Goal: Find contact information: Find contact information

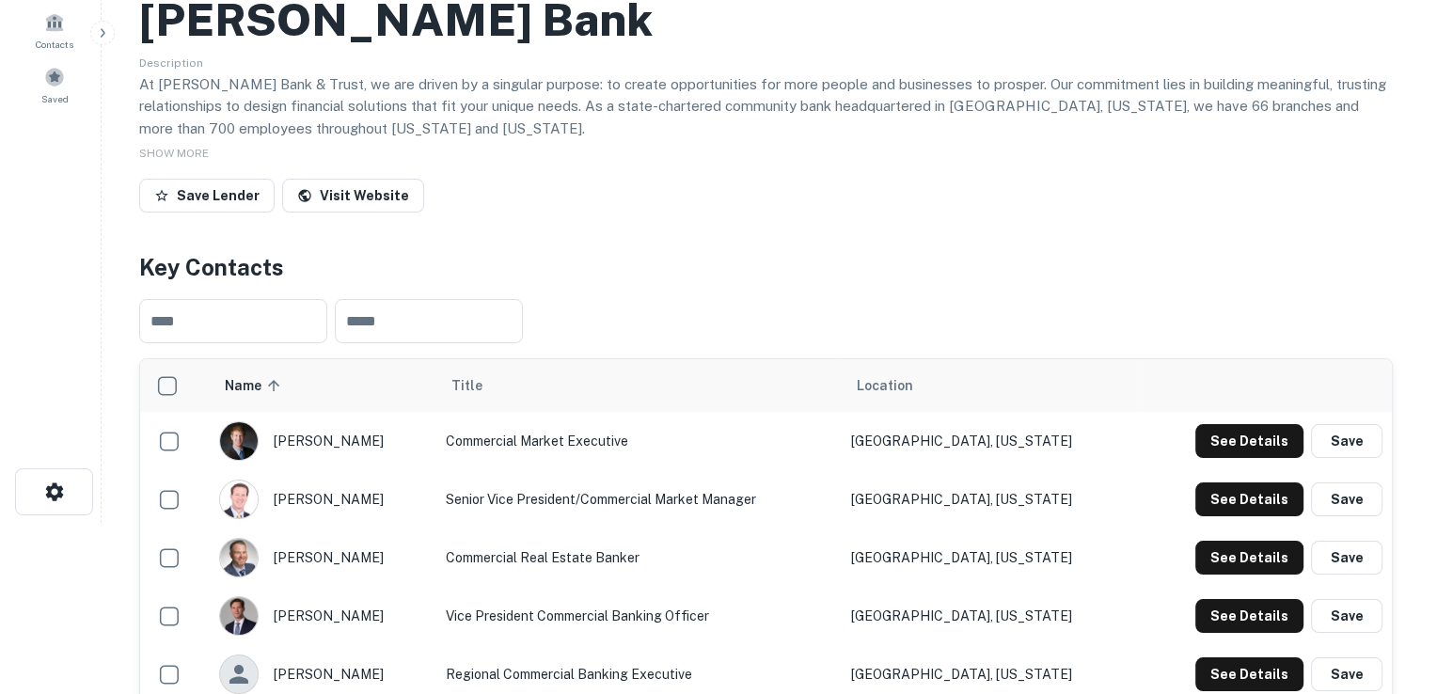
scroll to position [282, 0]
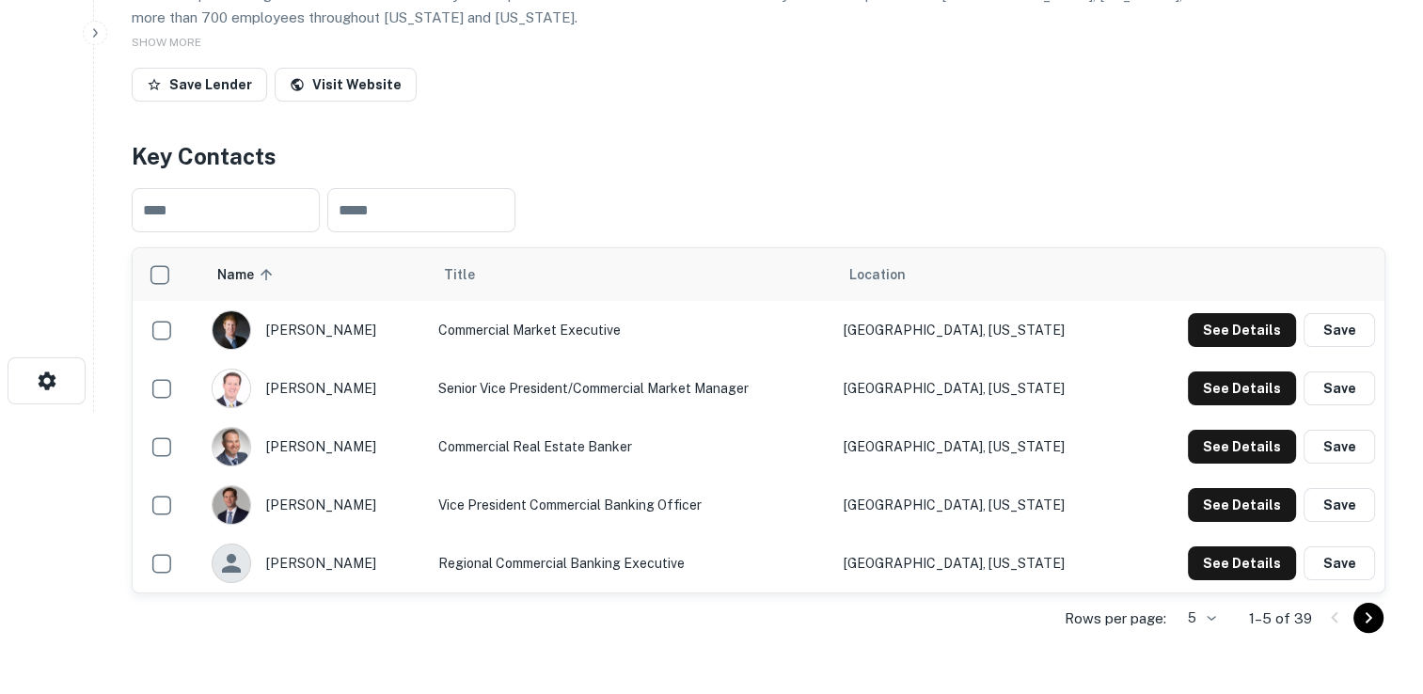
click at [1211, 412] on body "Search Borrowers Contacts Saved Back to search [PERSON_NAME] Bank Description A…" at bounding box center [711, 65] width 1423 height 694
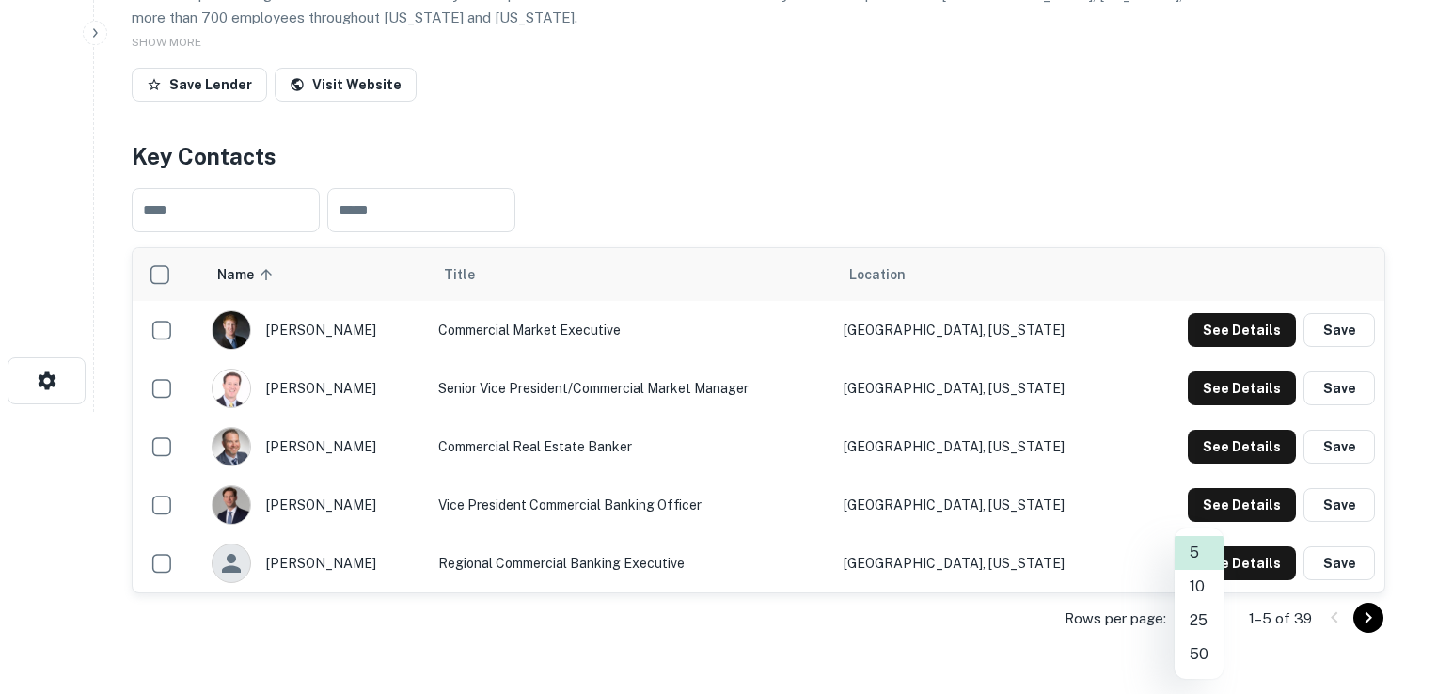
click at [1203, 660] on li "50" at bounding box center [1199, 655] width 49 height 34
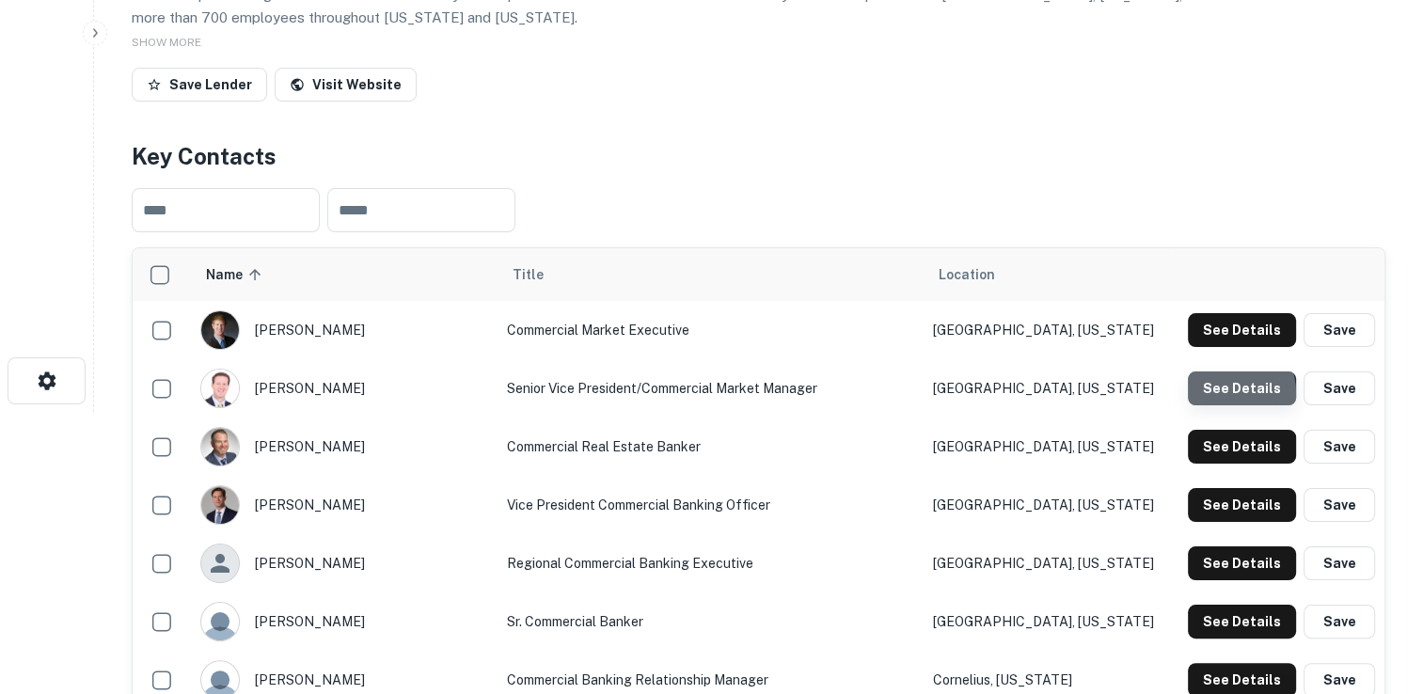
click at [1221, 393] on button "See Details" at bounding box center [1242, 388] width 108 height 34
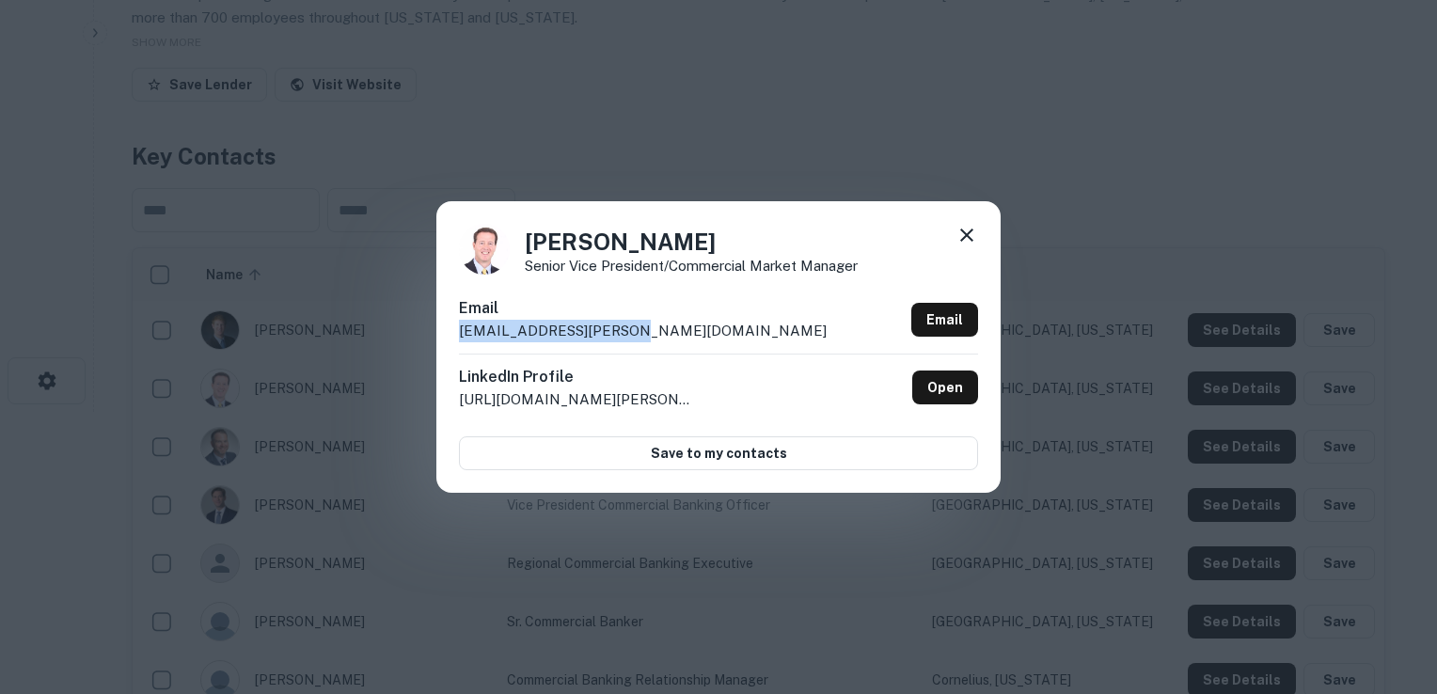
drag, startPoint x: 450, startPoint y: 334, endPoint x: 620, endPoint y: 333, distance: 169.3
click at [620, 333] on div "[PERSON_NAME] Senior Vice President/Commercial Market Manager Email [EMAIL_ADDR…" at bounding box center [718, 347] width 564 height 292
copy p "[EMAIL_ADDRESS][PERSON_NAME][DOMAIN_NAME]"
click at [936, 392] on link "Open" at bounding box center [945, 388] width 66 height 34
click at [956, 241] on icon at bounding box center [966, 235] width 23 height 23
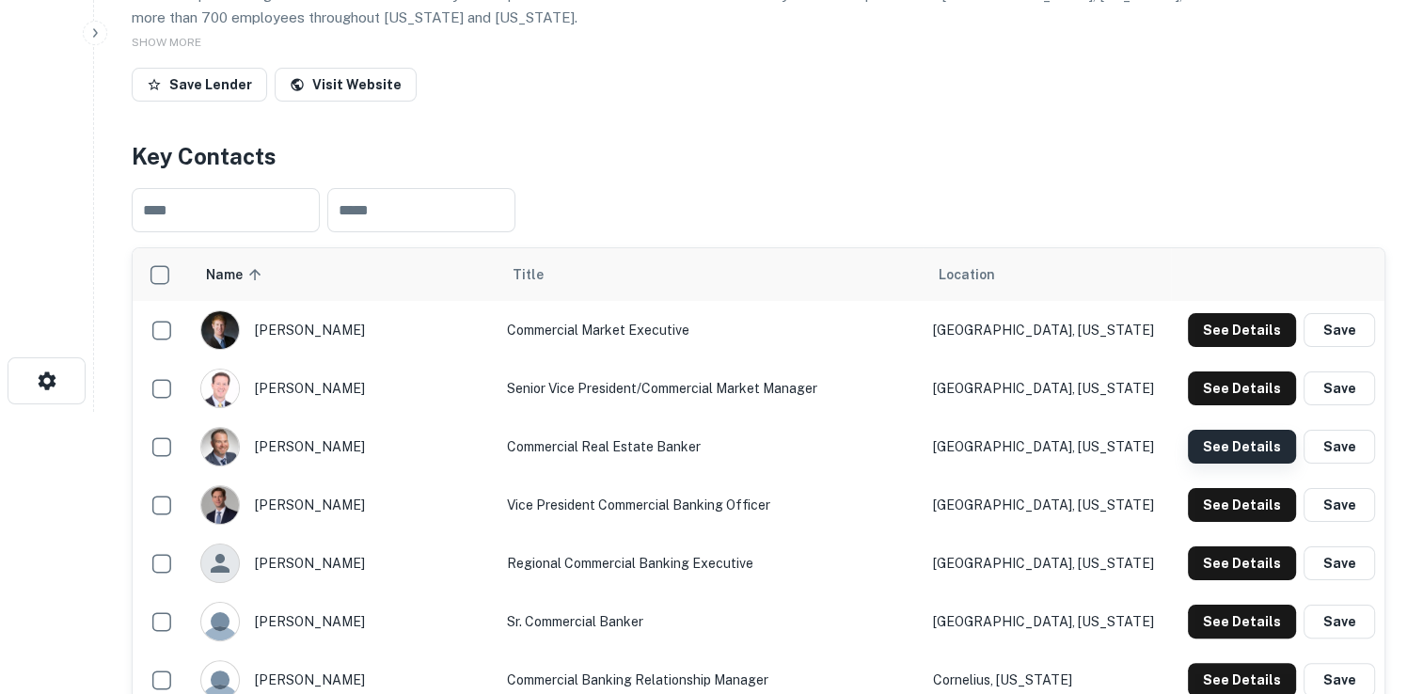
click at [1235, 436] on button "See Details" at bounding box center [1242, 447] width 108 height 34
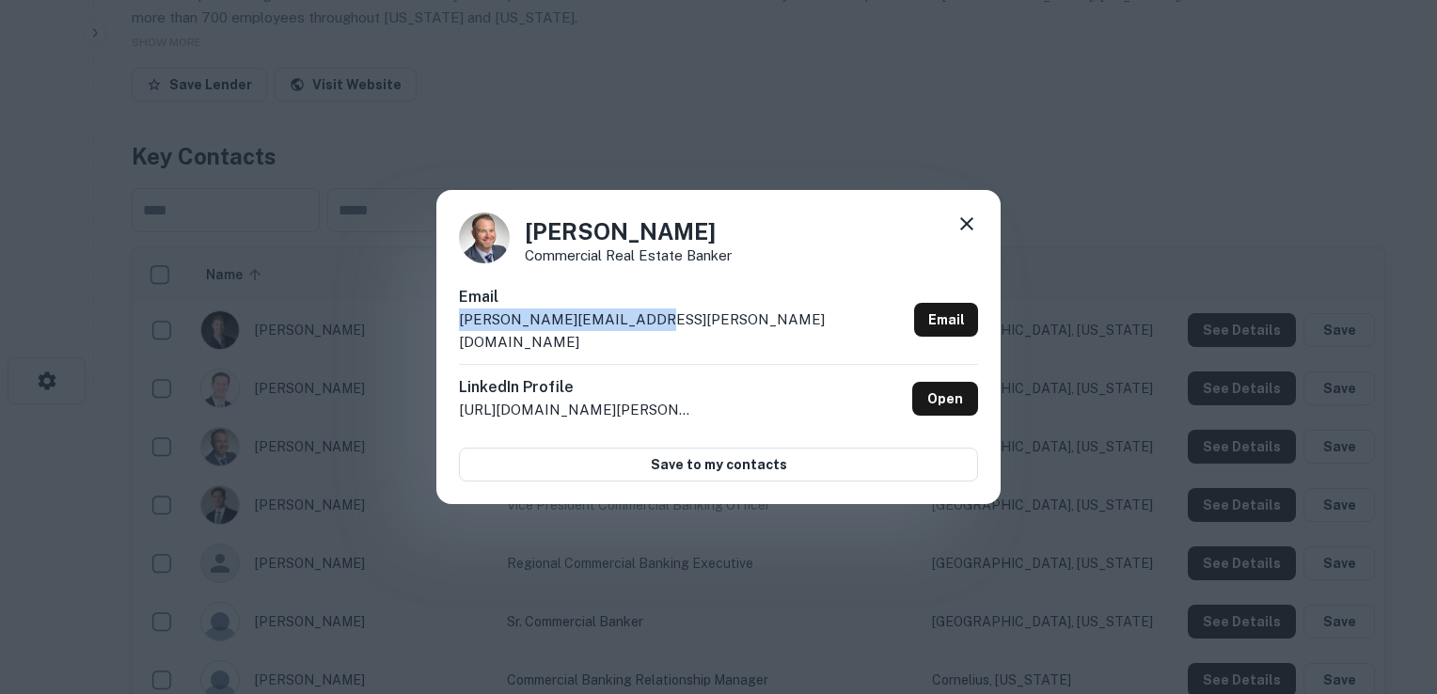
drag, startPoint x: 459, startPoint y: 334, endPoint x: 651, endPoint y: 333, distance: 191.8
click at [651, 333] on div "Email [PERSON_NAME][EMAIL_ADDRESS][PERSON_NAME][DOMAIN_NAME] Email" at bounding box center [718, 325] width 519 height 78
copy p "[PERSON_NAME][EMAIL_ADDRESS][PERSON_NAME][DOMAIN_NAME]"
click at [968, 235] on icon at bounding box center [966, 224] width 23 height 23
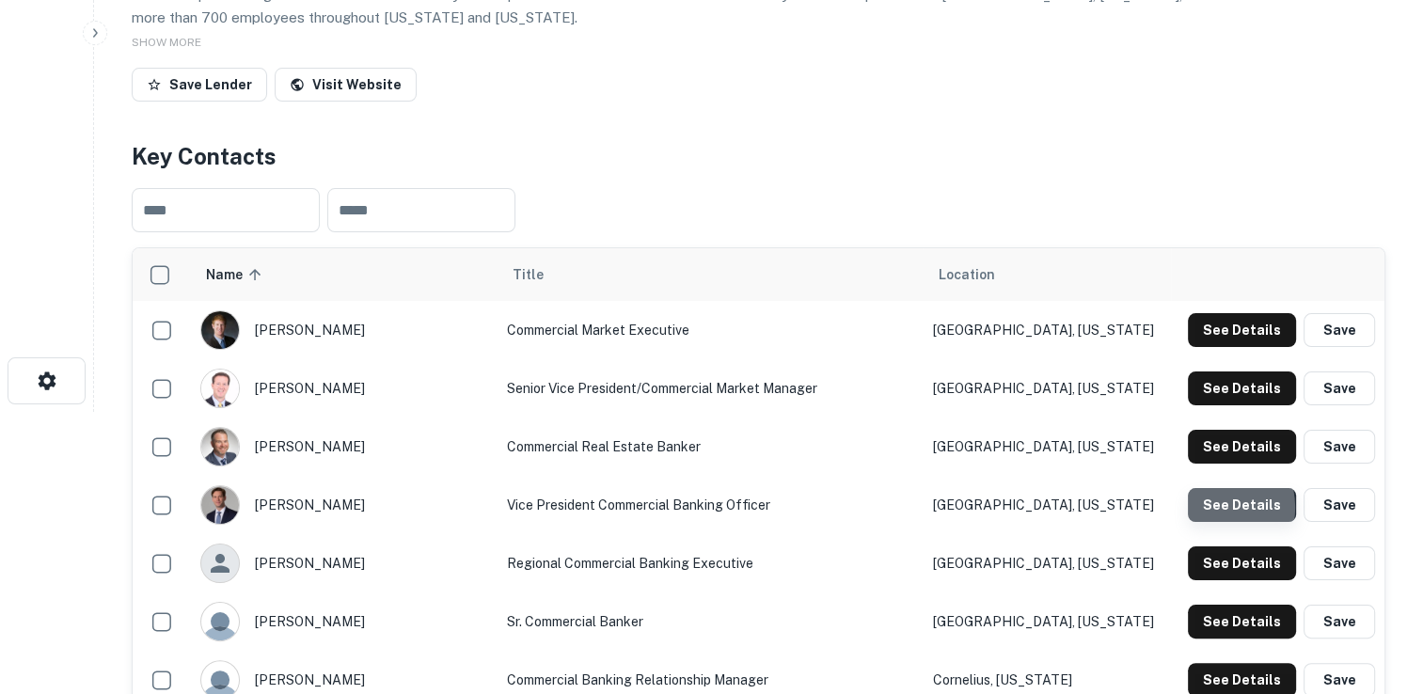
click at [1210, 507] on button "See Details" at bounding box center [1242, 505] width 108 height 34
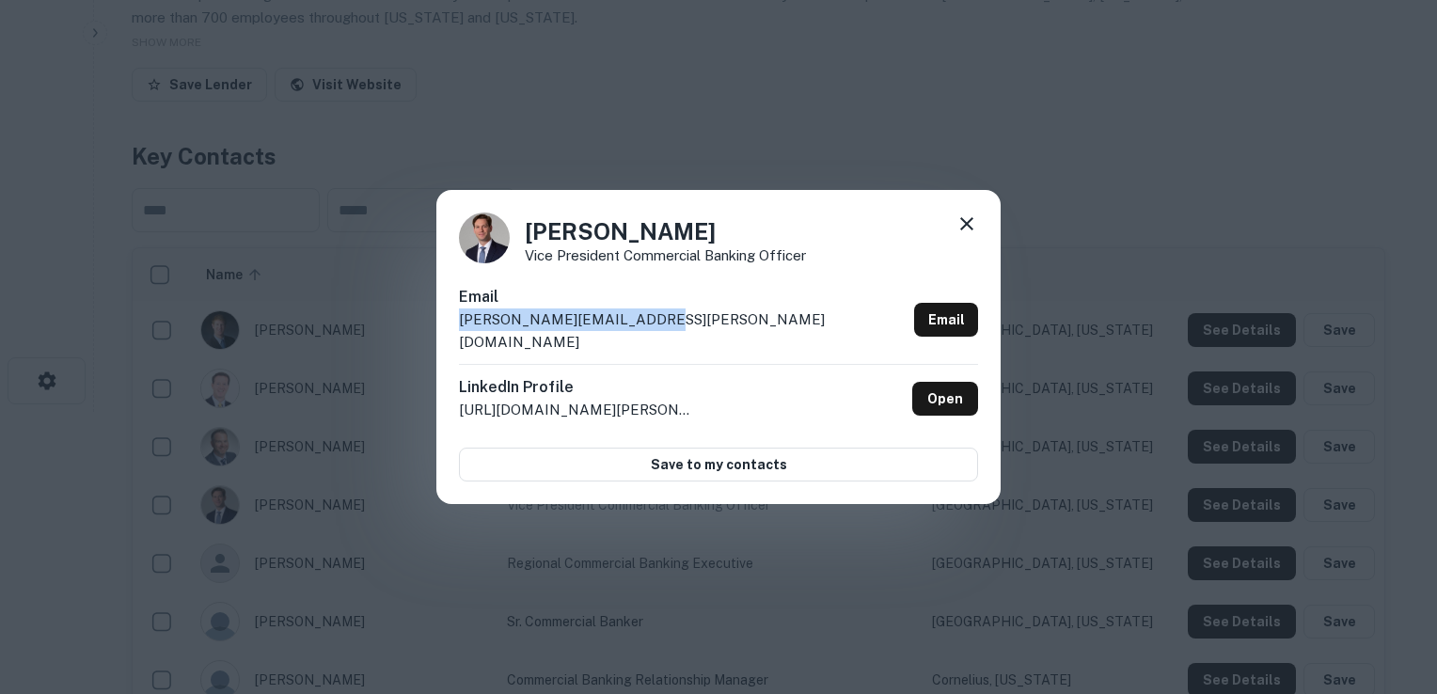
drag, startPoint x: 648, startPoint y: 335, endPoint x: 452, endPoint y: 337, distance: 195.6
click at [452, 337] on div "[PERSON_NAME] Vice President Commercial Banking Officer Email [PERSON_NAME][EMA…" at bounding box center [718, 347] width 564 height 314
copy p "[PERSON_NAME][EMAIL_ADDRESS][PERSON_NAME][DOMAIN_NAME]"
click at [960, 235] on icon at bounding box center [966, 224] width 23 height 23
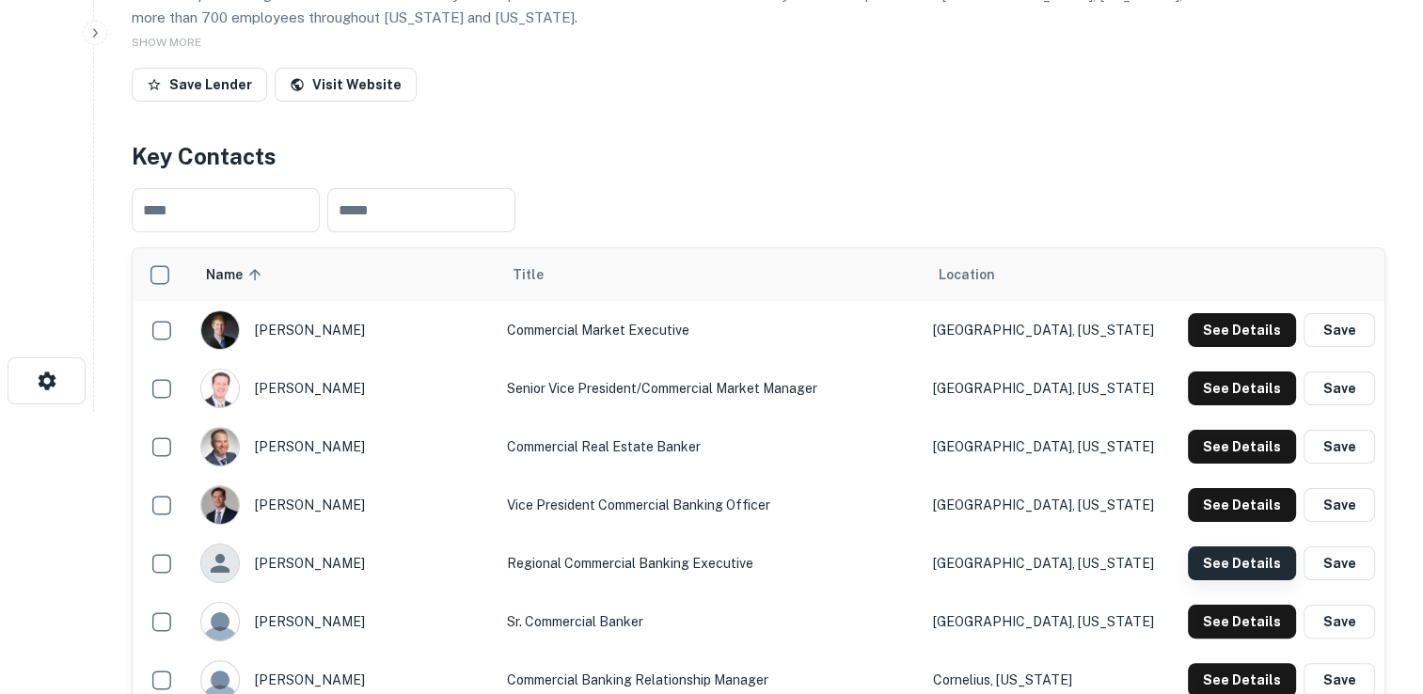
click at [1221, 567] on button "See Details" at bounding box center [1242, 563] width 108 height 34
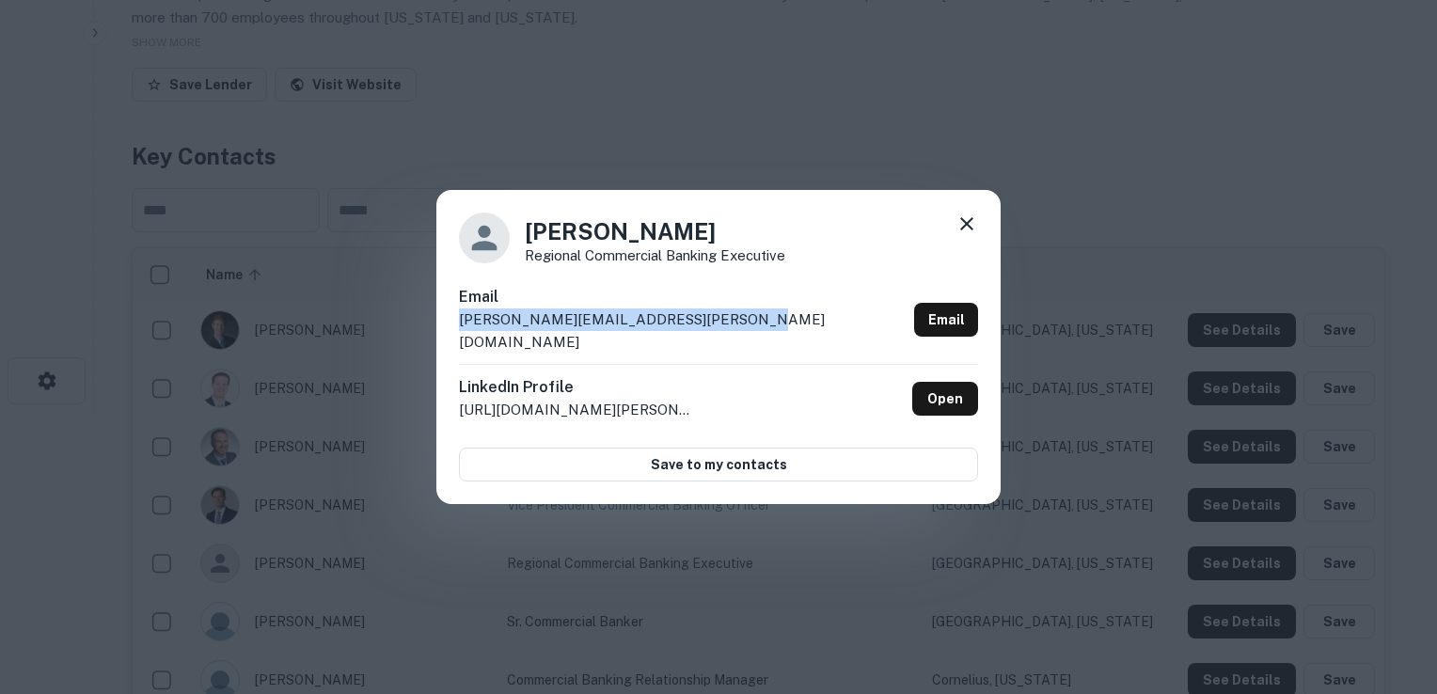
drag, startPoint x: 455, startPoint y: 333, endPoint x: 718, endPoint y: 333, distance: 263.3
click at [718, 333] on div "[PERSON_NAME] Regional Commercial Banking Executive Email [PERSON_NAME][EMAIL_A…" at bounding box center [718, 347] width 564 height 314
copy p "[PERSON_NAME][EMAIL_ADDRESS][PERSON_NAME][DOMAIN_NAME]"
click at [963, 230] on icon at bounding box center [966, 223] width 13 height 13
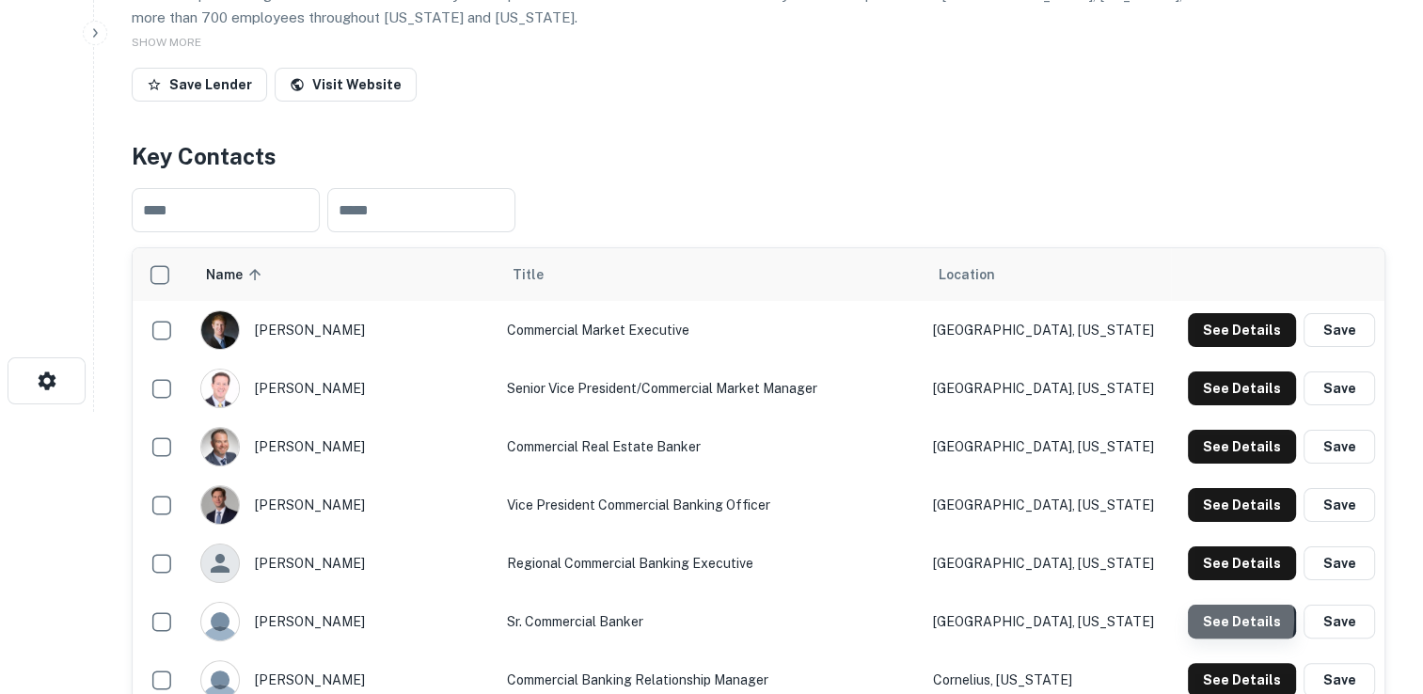
click at [1204, 619] on button "See Details" at bounding box center [1242, 622] width 108 height 34
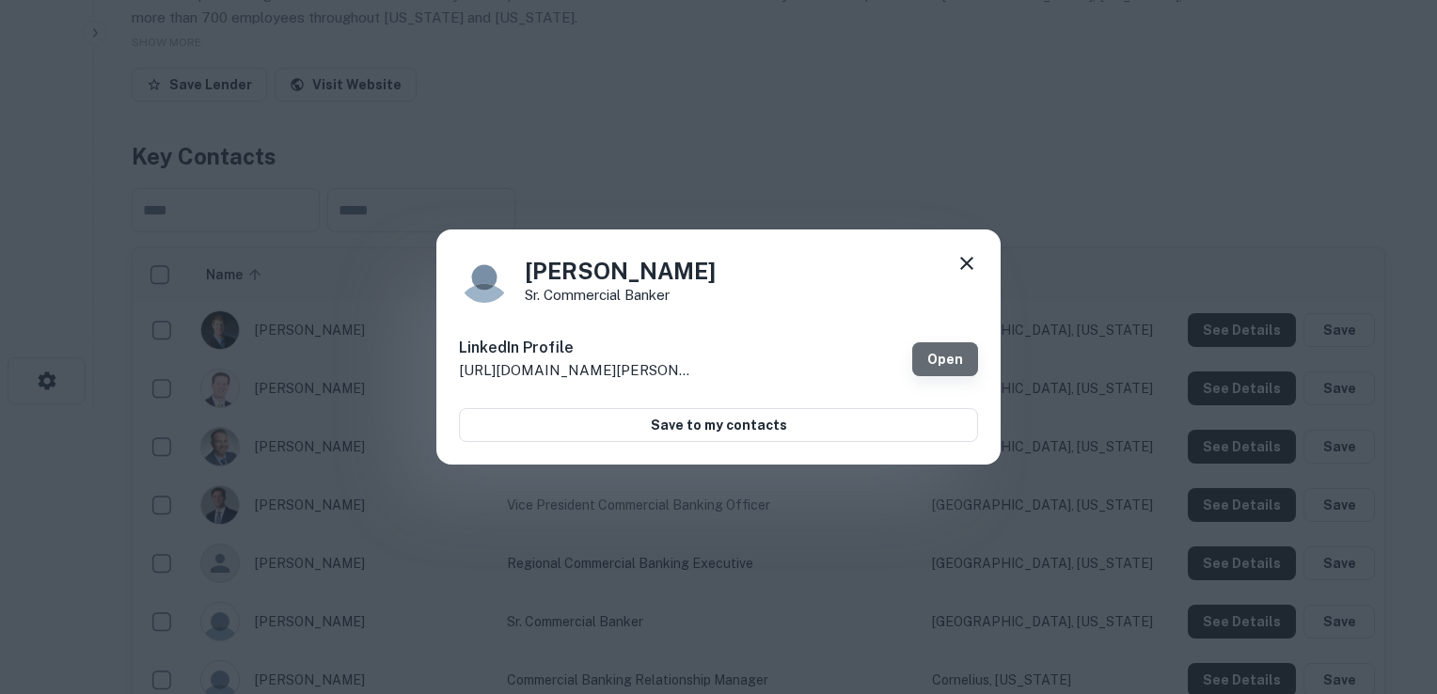
click at [939, 368] on link "Open" at bounding box center [945, 359] width 66 height 34
